Goal: Information Seeking & Learning: Understand process/instructions

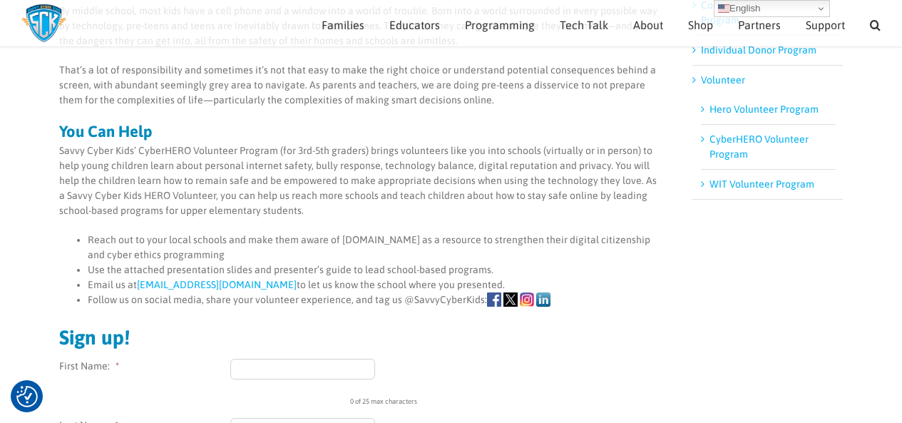
scroll to position [220, 0]
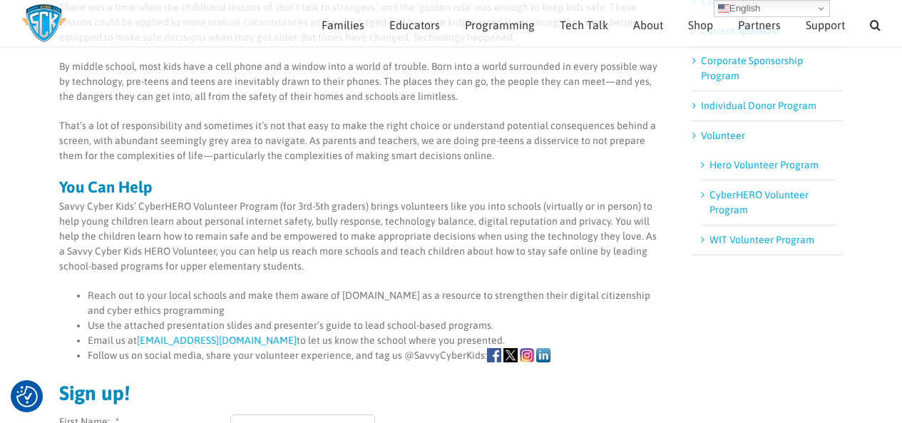
click at [736, 196] on link "CyberHERO Volunteer Program" at bounding box center [758, 202] width 99 height 26
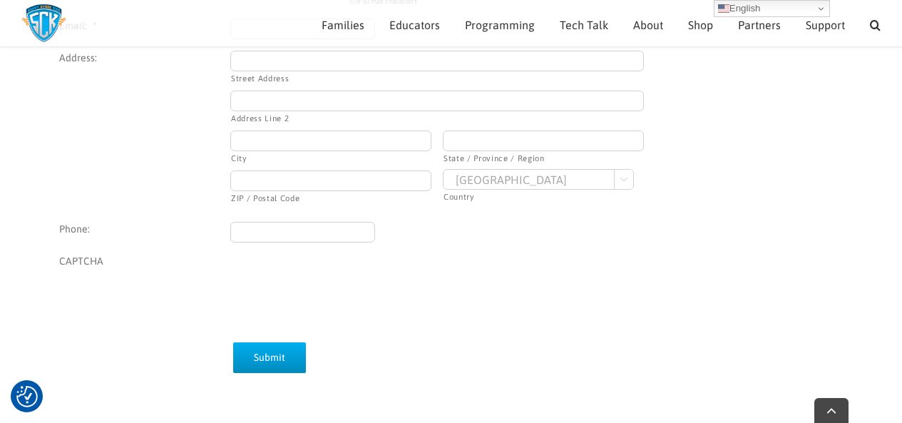
scroll to position [798, 0]
click at [614, 177] on select "[GEOGRAPHIC_DATA] [GEOGRAPHIC_DATA] [GEOGRAPHIC_DATA] [US_STATE] [GEOGRAPHIC_DA…" at bounding box center [538, 175] width 191 height 21
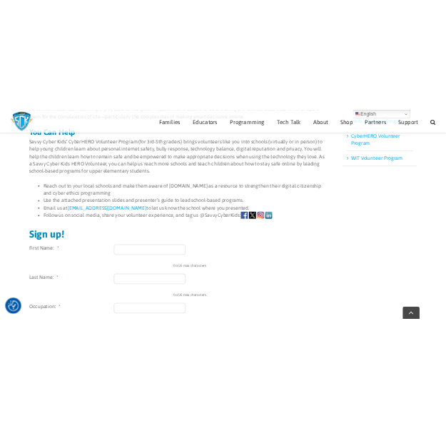
scroll to position [371, 0]
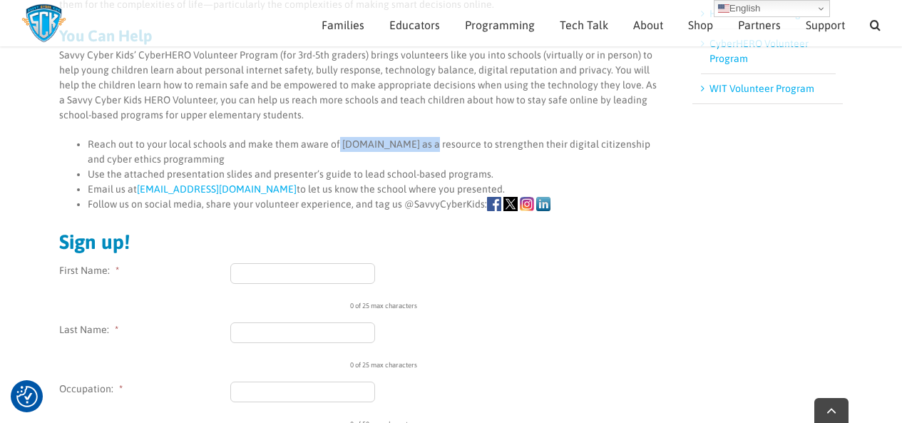
drag, startPoint x: 424, startPoint y: 146, endPoint x: 337, endPoint y: 144, distance: 87.0
click at [337, 144] on li "Reach out to your local schools and make them aware of [DOMAIN_NAME] as a resou…" at bounding box center [375, 152] width 574 height 30
copy li "[DOMAIN_NAME]"
drag, startPoint x: 248, startPoint y: 188, endPoint x: 136, endPoint y: 187, distance: 111.9
click at [136, 187] on li "Email us at [EMAIL_ADDRESS][DOMAIN_NAME] to let us know the school where you pr…" at bounding box center [375, 189] width 574 height 15
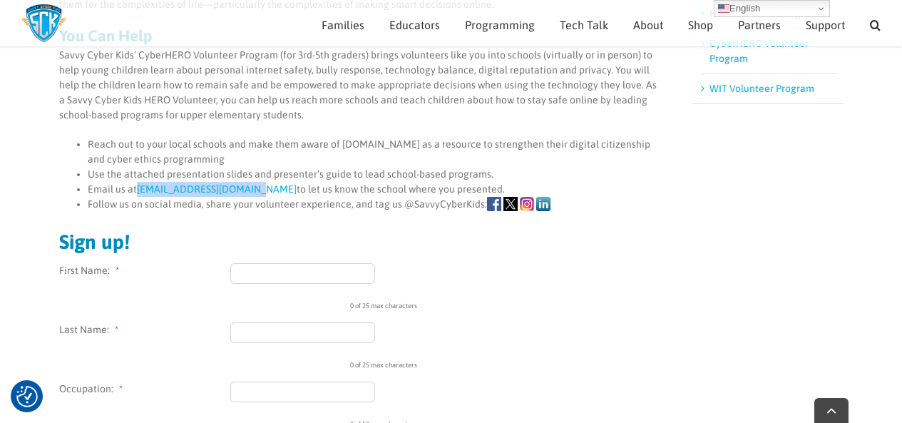
copy li "[EMAIL_ADDRESS][DOMAIN_NAME]"
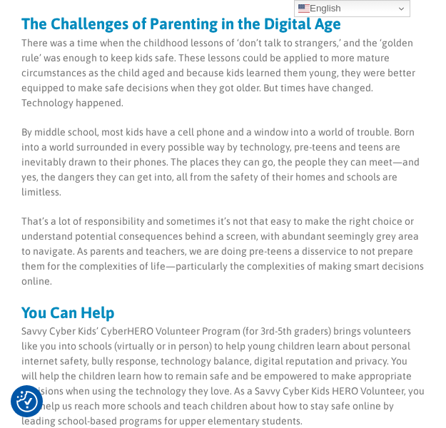
scroll to position [0, 0]
